Goal: Find specific page/section: Find specific page/section

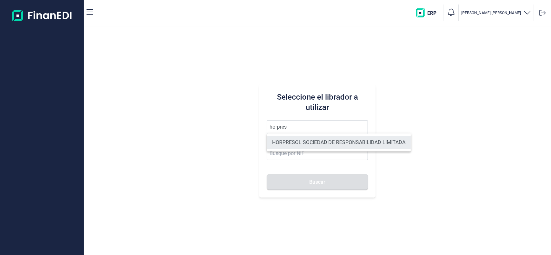
click at [312, 142] on li "HORPRESOL SOCIEDAD DE RESPONSABILIDAD LIMITADA" at bounding box center [339, 142] width 144 height 13
type input "HORPRESOL SOCIEDAD DE RESPONSABILIDAD LIMITADA"
type input "B04685541"
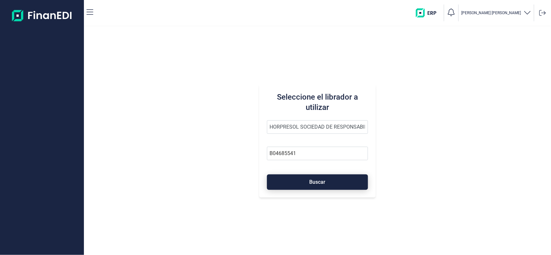
click at [311, 181] on span "Buscar" at bounding box center [318, 182] width 16 height 5
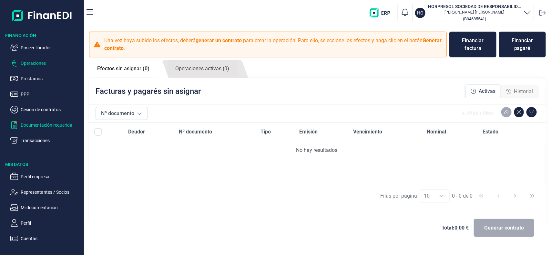
click at [31, 124] on p "Documentación requerida" at bounding box center [51, 125] width 61 height 8
